Goal: Transaction & Acquisition: Obtain resource

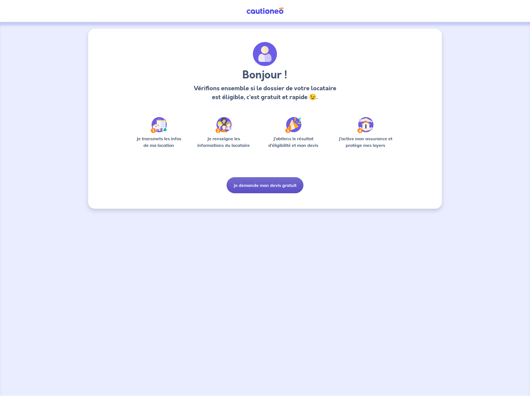
click at [244, 183] on button "Je demande mon devis gratuit" at bounding box center [265, 185] width 77 height 16
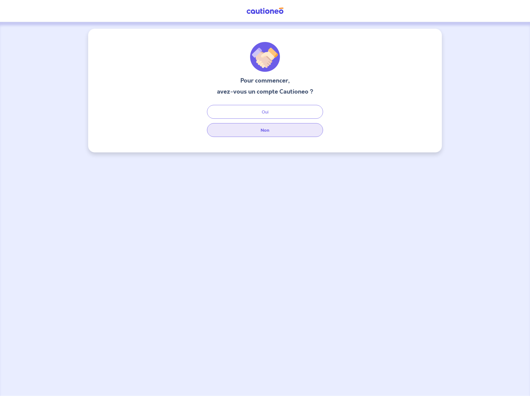
click at [293, 133] on button "Non" at bounding box center [265, 130] width 116 height 14
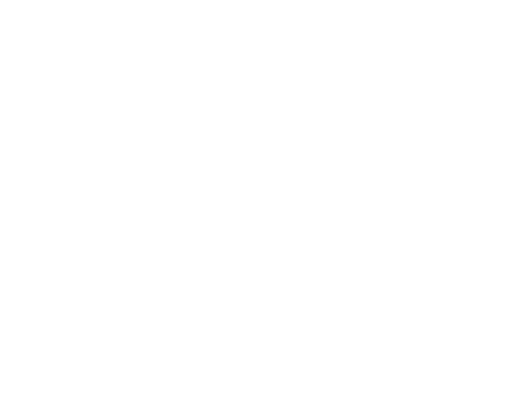
select select "FR"
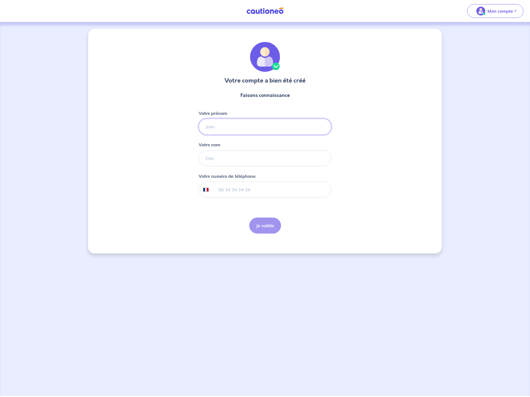
click at [267, 133] on input "Votre prénom" at bounding box center [265, 127] width 133 height 16
type input "Aurélie"
type input "ALEXANDRE"
type input "06 14 71 05 71"
click at [262, 230] on button "Je valide" at bounding box center [265, 226] width 32 height 16
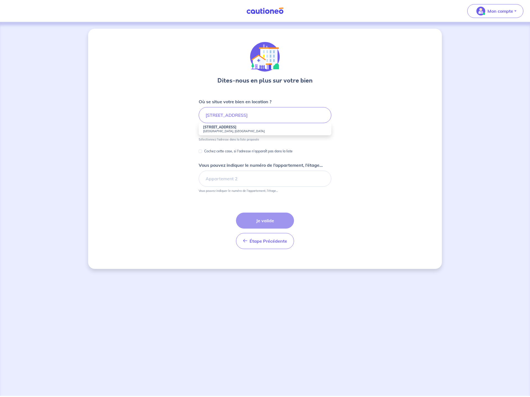
click at [278, 127] on li "57 Rue Lardin de Musset Angers, France" at bounding box center [265, 129] width 133 height 12
type input "57 Rue Lardin de Musset, Angers, France"
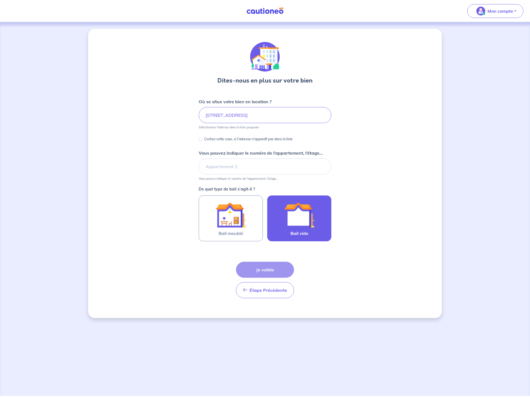
click at [300, 212] on img at bounding box center [299, 215] width 30 height 30
click at [0, 0] on input "Bail vide" at bounding box center [0, 0] width 0 height 0
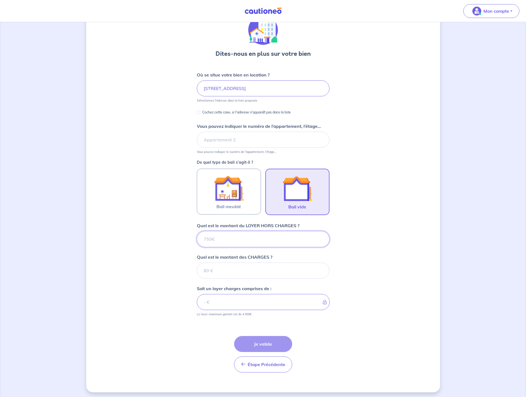
scroll to position [29, 0]
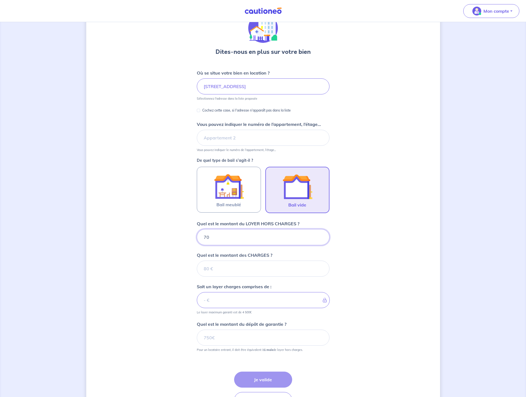
type input "700"
click at [250, 267] on input "Quel est le montant des CHARGES ?" at bounding box center [263, 269] width 133 height 16
type input "28"
type input "728"
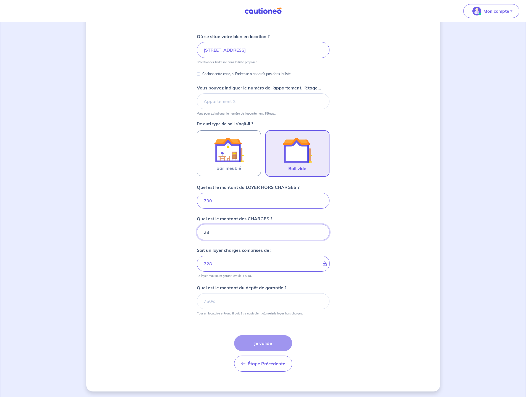
scroll to position [66, 0]
type input "28"
click at [235, 303] on input "Quel est le montant du dépôt de garantie ?" at bounding box center [263, 300] width 133 height 16
type input "700"
click at [249, 345] on button "Je valide" at bounding box center [263, 342] width 58 height 16
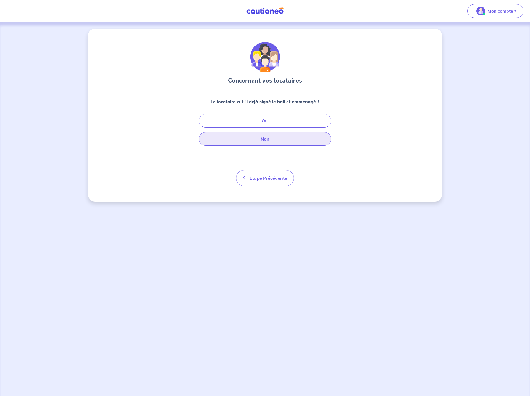
click at [272, 138] on button "Non" at bounding box center [265, 139] width 133 height 14
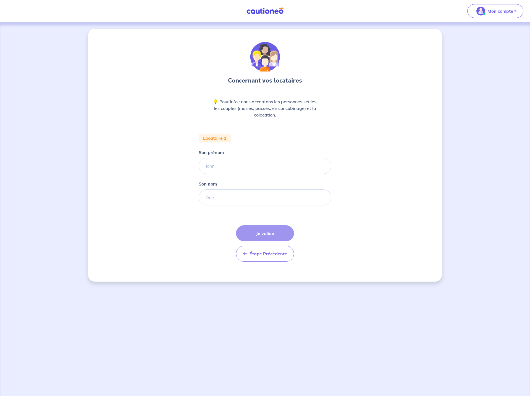
click at [262, 234] on div "Étape Précédente Précédent Je valide Je valide" at bounding box center [265, 243] width 58 height 36
click at [493, 10] on p "Mon compte" at bounding box center [500, 11] width 26 height 7
click at [494, 32] on link "Mes informations" at bounding box center [489, 34] width 44 height 9
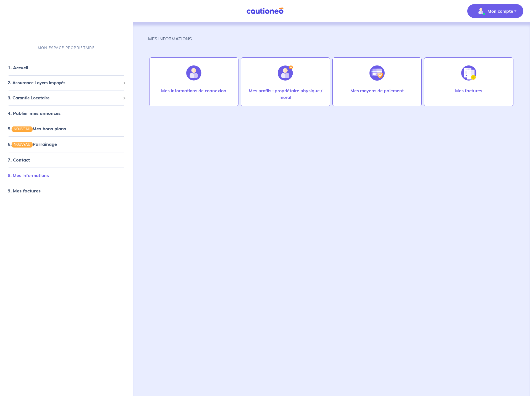
click at [49, 175] on link "8. Mes informations" at bounding box center [28, 175] width 41 height 6
click at [43, 175] on link "8. Mes informations" at bounding box center [28, 175] width 41 height 6
click at [41, 98] on span "3. Garantie Locataire" at bounding box center [64, 98] width 113 height 6
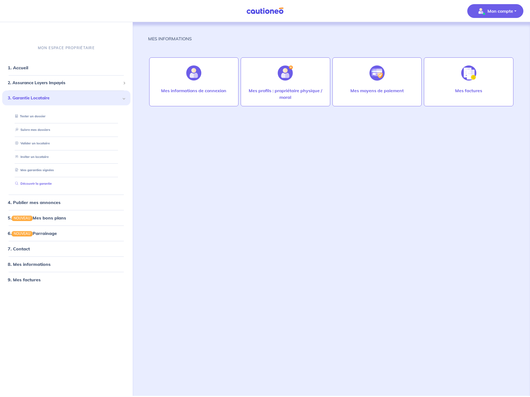
click at [43, 186] on link "Découvrir la garantie" at bounding box center [32, 184] width 39 height 4
